Goal: Information Seeking & Learning: Learn about a topic

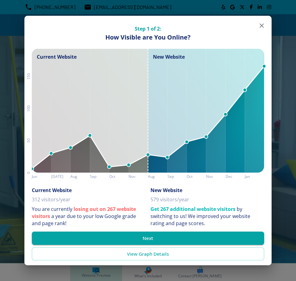
click at [263, 27] on icon "button" at bounding box center [261, 25] width 7 height 7
click at [266, 24] on button "button" at bounding box center [262, 25] width 12 height 12
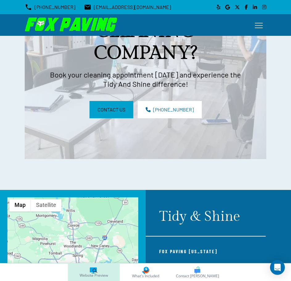
scroll to position [3986, 0]
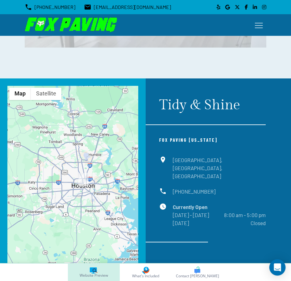
click at [277, 266] on icon "Open Intercom Messenger" at bounding box center [277, 268] width 7 height 8
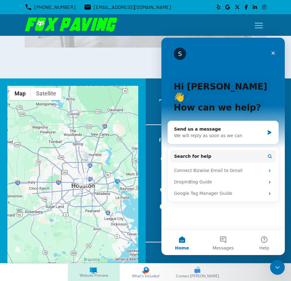
scroll to position [0, 0]
click at [272, 52] on icon "Close" at bounding box center [273, 53] width 5 height 5
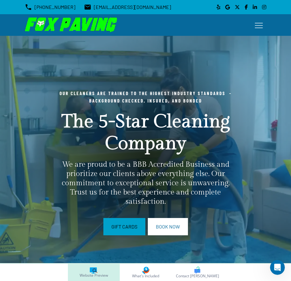
click at [255, 22] on button "Toggle hamburger navigation menu" at bounding box center [259, 25] width 15 height 15
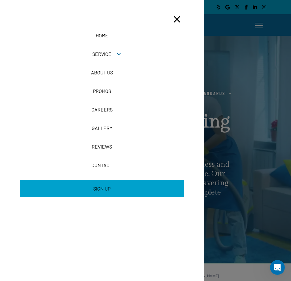
click at [113, 57] on button "button" at bounding box center [119, 54] width 15 height 15
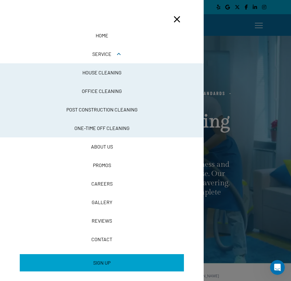
click at [173, 22] on icon "button" at bounding box center [177, 19] width 11 height 11
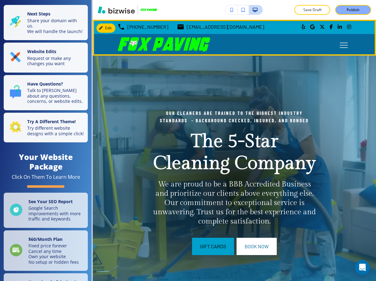
click at [296, 44] on icon "Toggle hamburger navigation menu" at bounding box center [344, 45] width 8 height 5
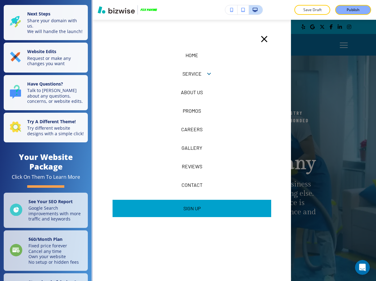
click at [196, 73] on p "SERVICE" at bounding box center [191, 73] width 19 height 7
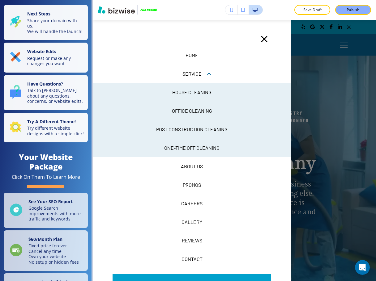
click at [192, 92] on p "HOUSE CLEANING" at bounding box center [191, 92] width 39 height 7
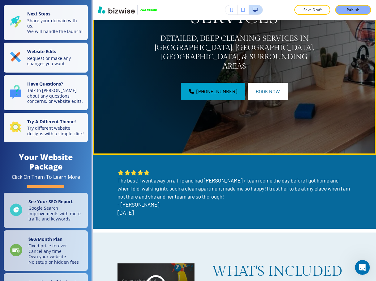
scroll to position [93, 0]
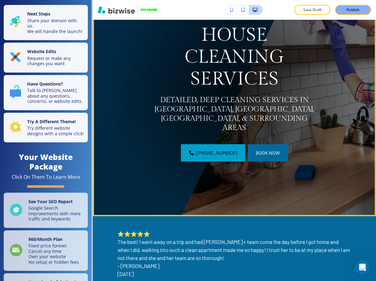
click at [263, 149] on span "Book Now" at bounding box center [268, 152] width 24 height 7
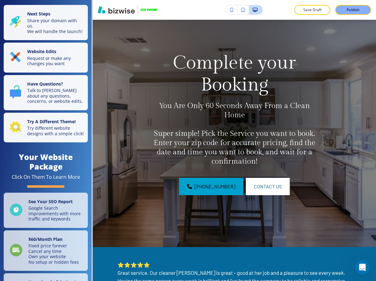
scroll to position [0, 0]
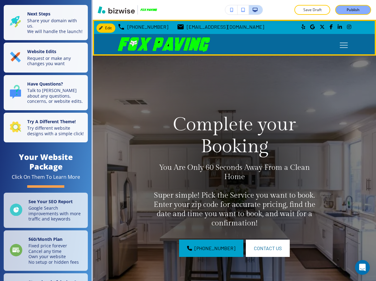
click at [296, 48] on icon "Toggle hamburger navigation menu" at bounding box center [344, 48] width 8 height 0
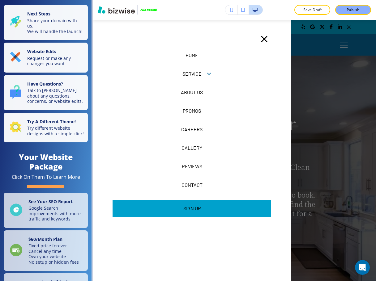
click at [201, 74] on button "button" at bounding box center [208, 73] width 15 height 15
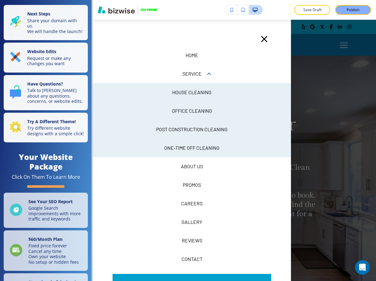
click at [192, 96] on p "OFFICE CLEANING" at bounding box center [191, 92] width 39 height 7
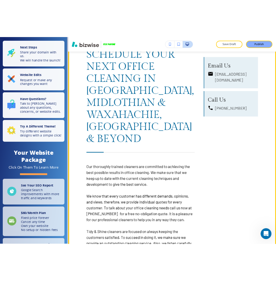
scroll to position [1360, 0]
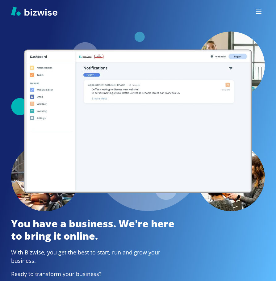
click at [259, 8] on icon "button" at bounding box center [258, 11] width 7 height 7
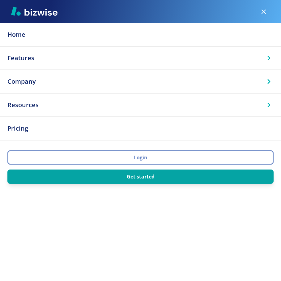
click at [178, 155] on button "Login" at bounding box center [140, 157] width 266 height 14
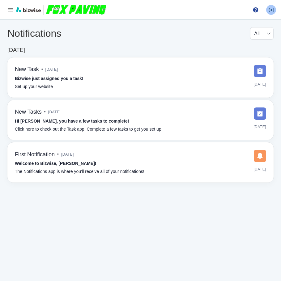
click at [271, 12] on icon at bounding box center [271, 10] width 4 height 4
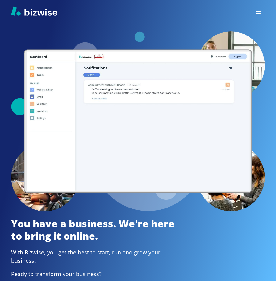
click at [260, 9] on icon "button" at bounding box center [258, 11] width 7 height 7
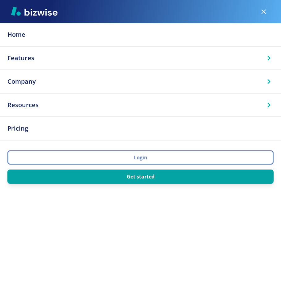
click at [135, 152] on button "Login" at bounding box center [140, 157] width 266 height 14
